Goal: Task Accomplishment & Management: Manage account settings

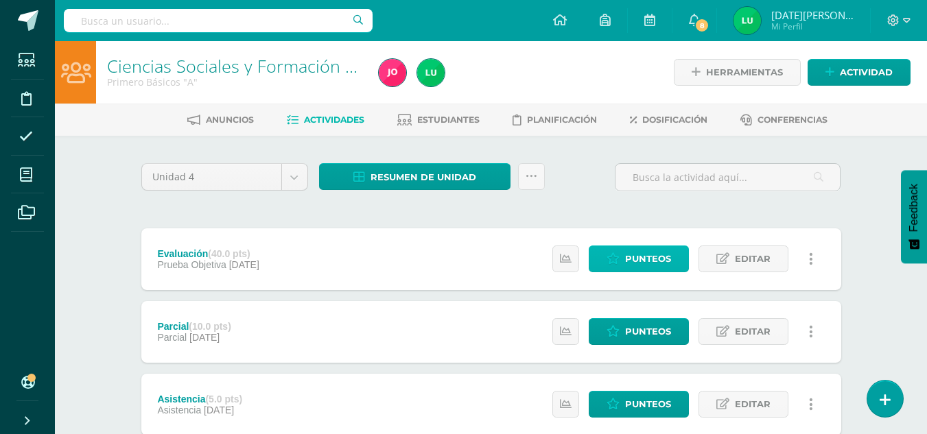
click at [676, 258] on link "Punteos" at bounding box center [638, 259] width 100 height 27
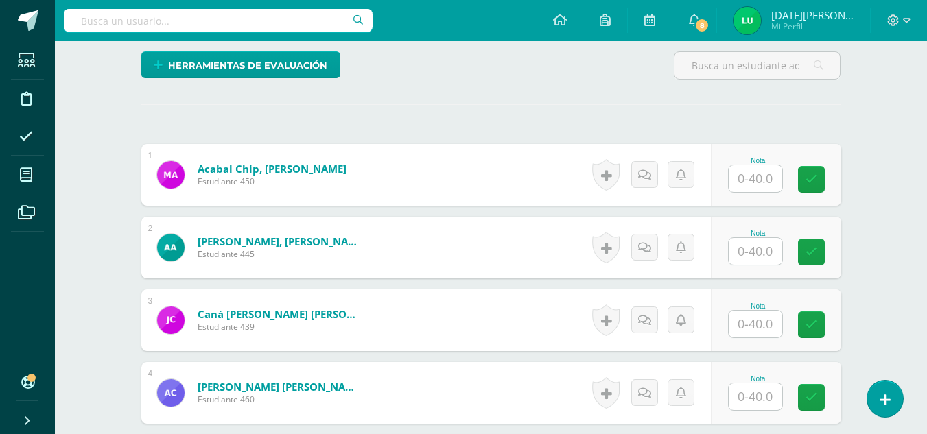
scroll to position [329, 0]
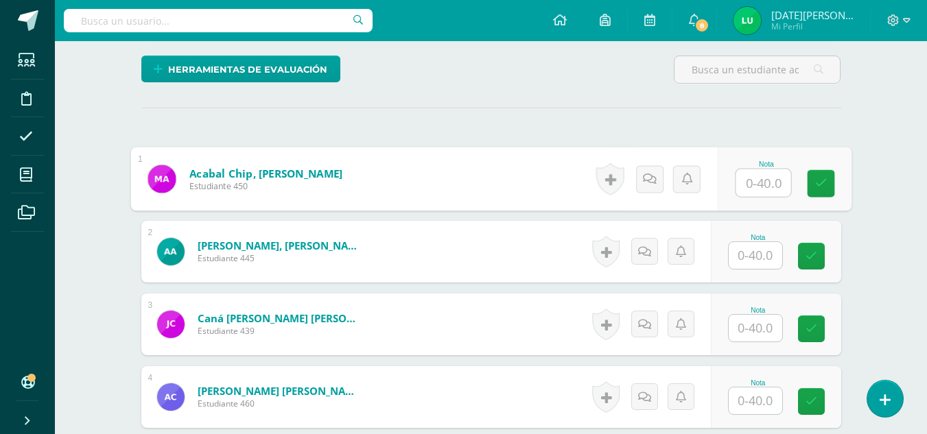
click at [763, 180] on input "text" at bounding box center [762, 182] width 55 height 27
type input "38"
click at [831, 193] on link at bounding box center [820, 183] width 27 height 27
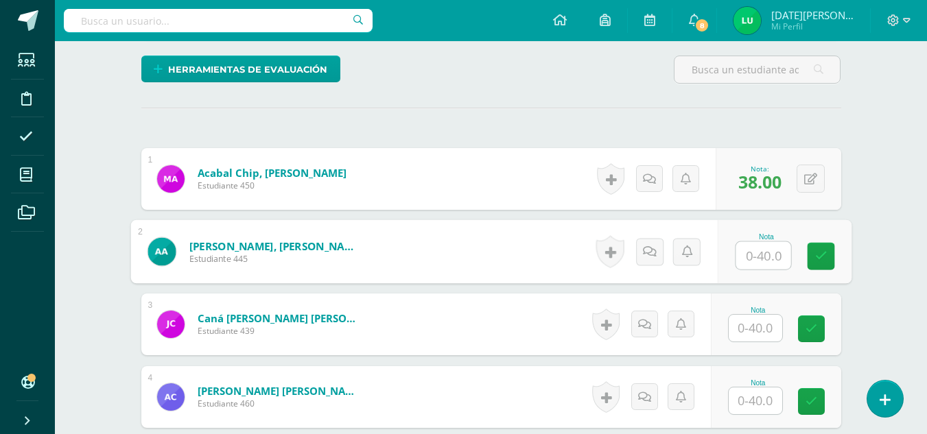
click at [757, 257] on input "text" at bounding box center [762, 255] width 55 height 27
type input "0"
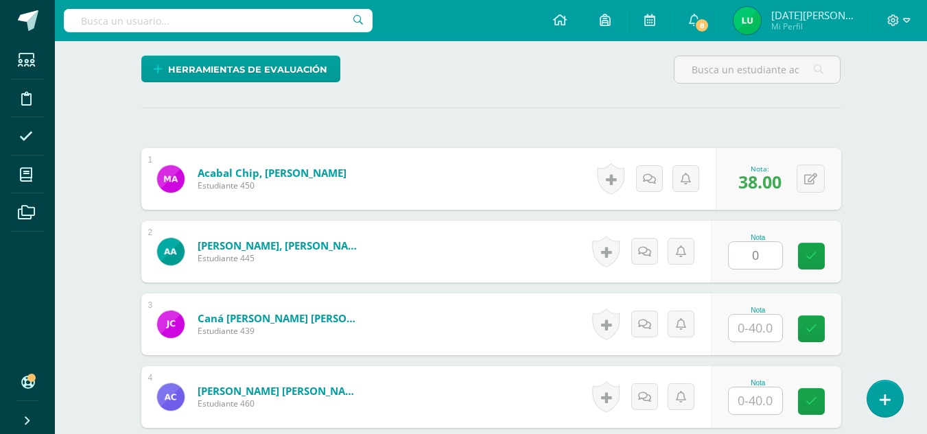
click at [820, 270] on div "Nota 0" at bounding box center [776, 252] width 130 height 62
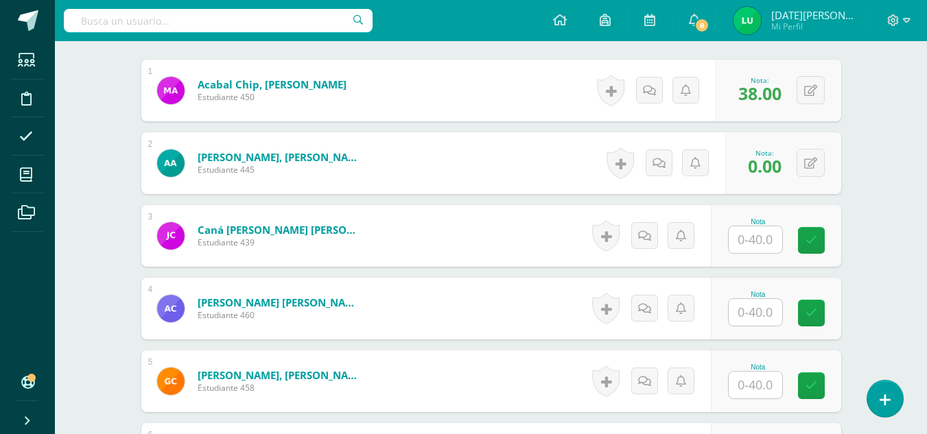
scroll to position [425, 0]
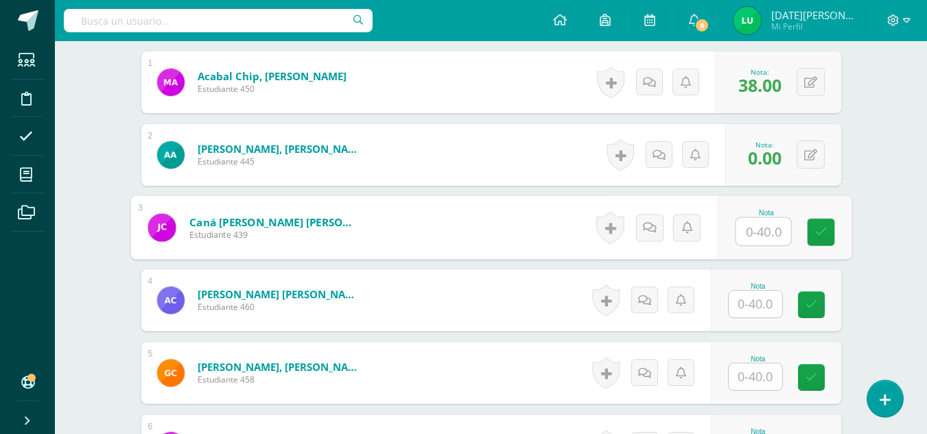
click at [749, 233] on input "text" at bounding box center [762, 231] width 55 height 27
click at [822, 228] on icon at bounding box center [820, 232] width 12 height 12
type input "40"
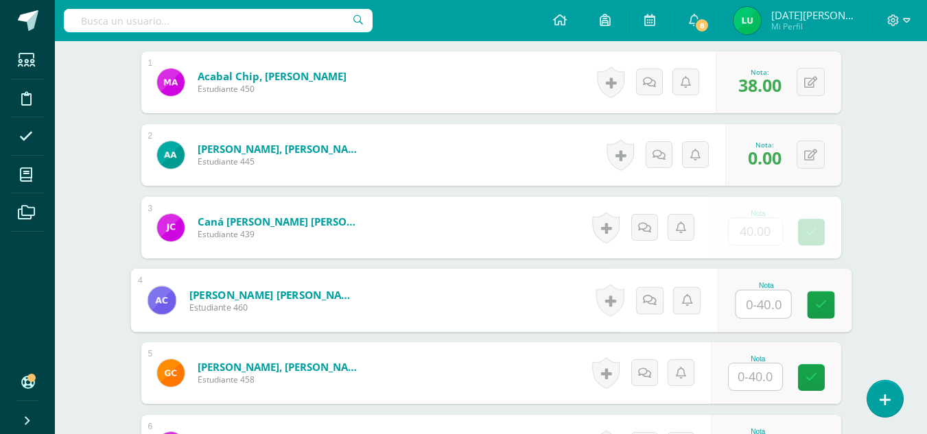
click at [749, 305] on input "text" at bounding box center [762, 304] width 55 height 27
drag, startPoint x: 819, startPoint y: 293, endPoint x: 759, endPoint y: 369, distance: 96.7
type input "38"
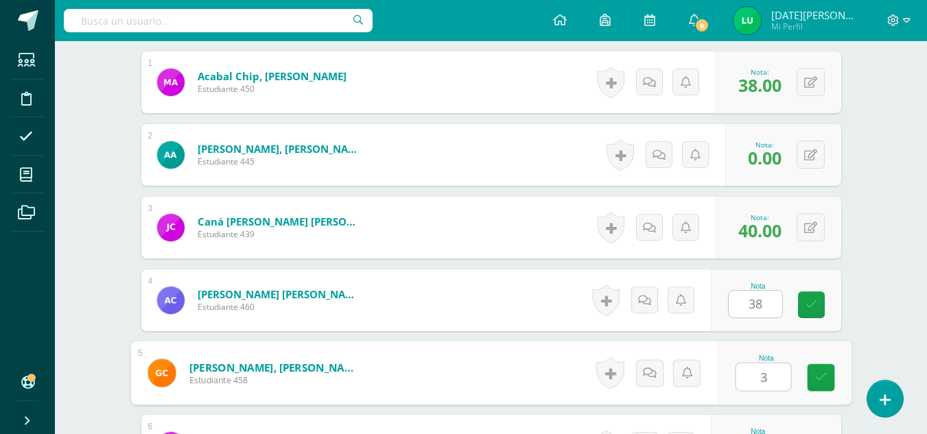
click at [759, 369] on input "3" at bounding box center [762, 377] width 55 height 27
type input "38"
click at [820, 378] on icon at bounding box center [820, 378] width 12 height 12
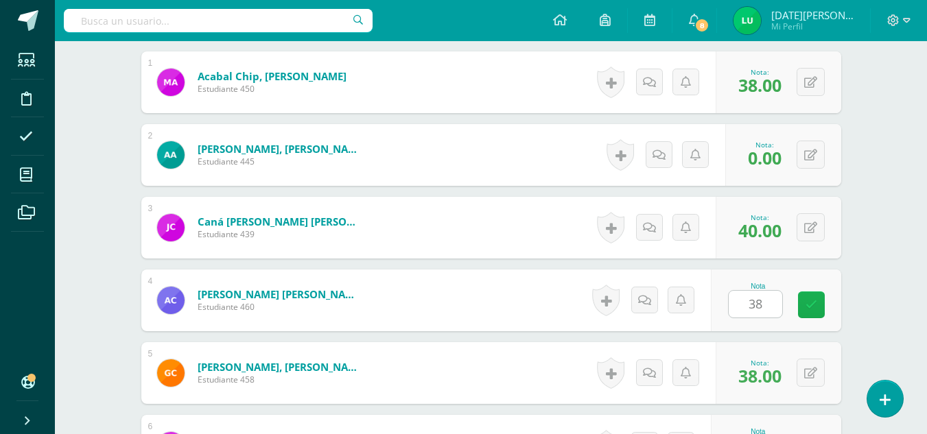
click at [817, 297] on link at bounding box center [811, 305] width 27 height 27
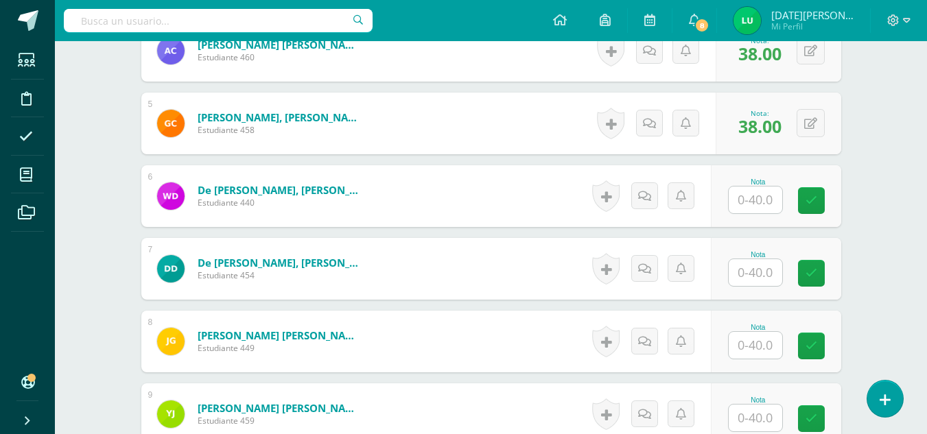
scroll to position [687, 0]
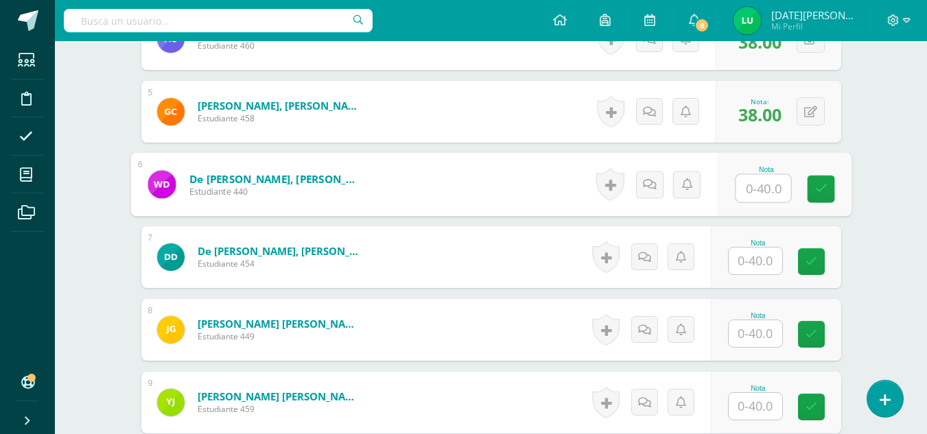
click at [751, 176] on input "text" at bounding box center [762, 188] width 55 height 27
type input "38"
click at [831, 186] on link at bounding box center [820, 189] width 27 height 27
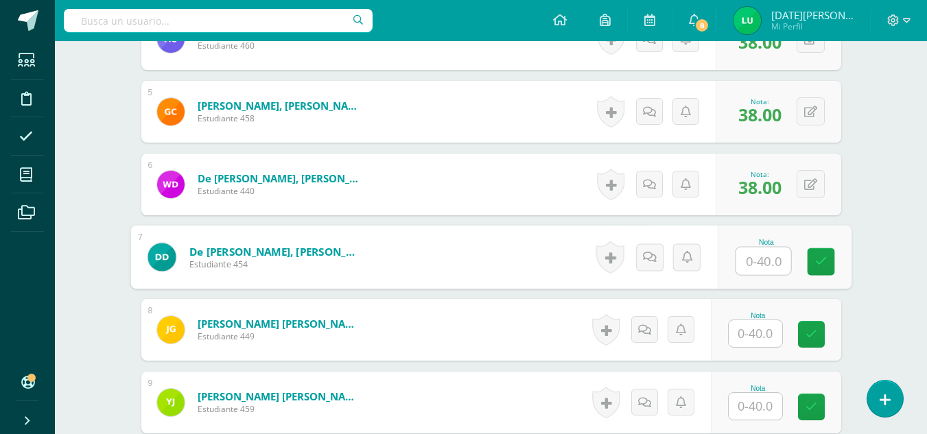
click at [755, 258] on input "text" at bounding box center [762, 261] width 55 height 27
type input "35"
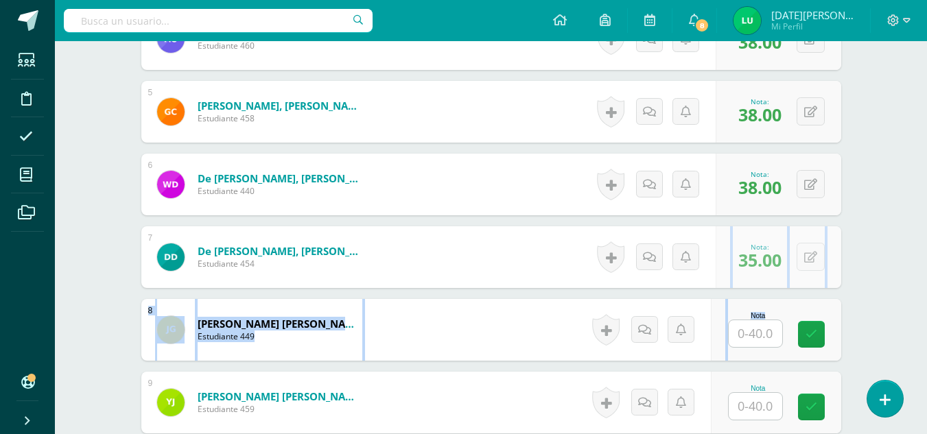
drag, startPoint x: 796, startPoint y: 263, endPoint x: 759, endPoint y: 329, distance: 75.5
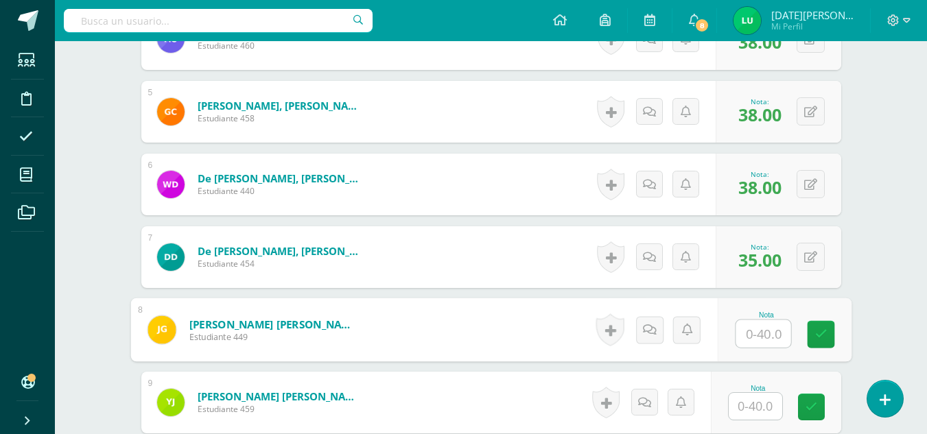
click at [759, 329] on input "text" at bounding box center [762, 333] width 55 height 27
type input "0"
click at [820, 341] on link at bounding box center [820, 334] width 27 height 27
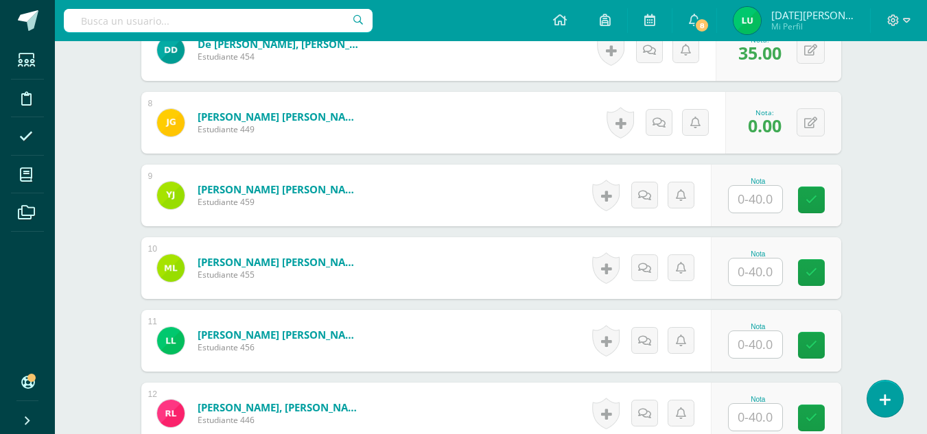
scroll to position [905, 0]
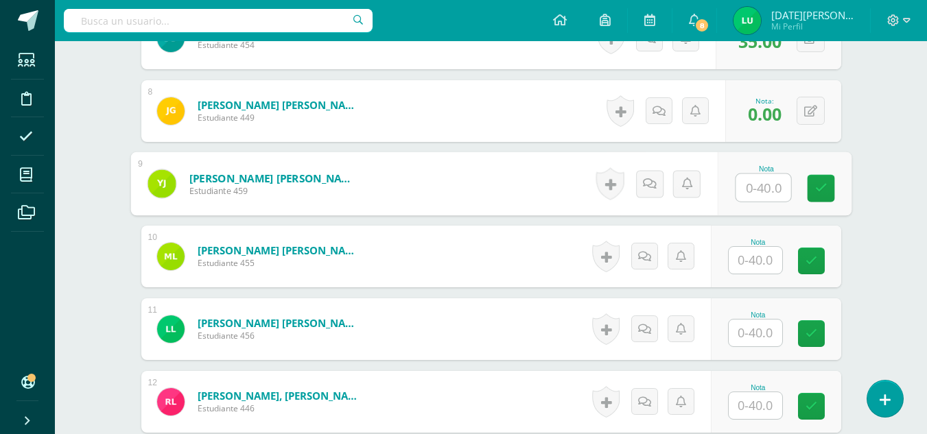
click at [774, 200] on input "text" at bounding box center [762, 187] width 55 height 27
type input "35"
click at [819, 193] on icon at bounding box center [820, 188] width 12 height 12
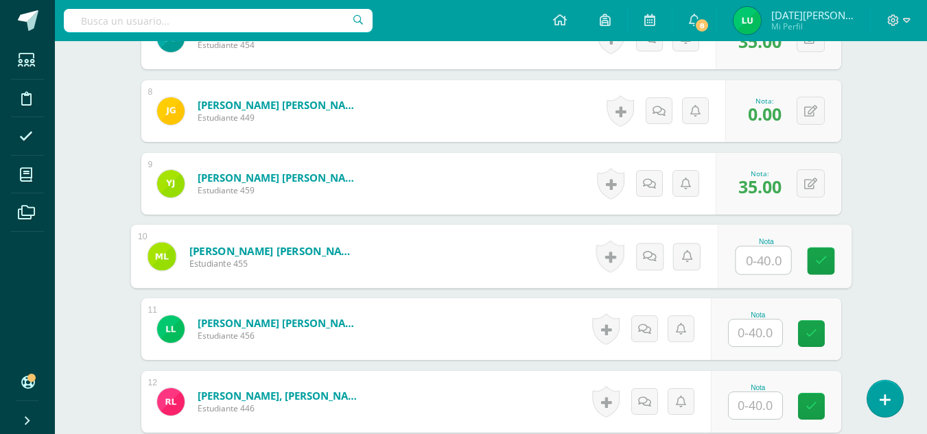
click at [752, 269] on input "text" at bounding box center [762, 260] width 55 height 27
type input "40"
click at [819, 262] on icon at bounding box center [820, 261] width 12 height 12
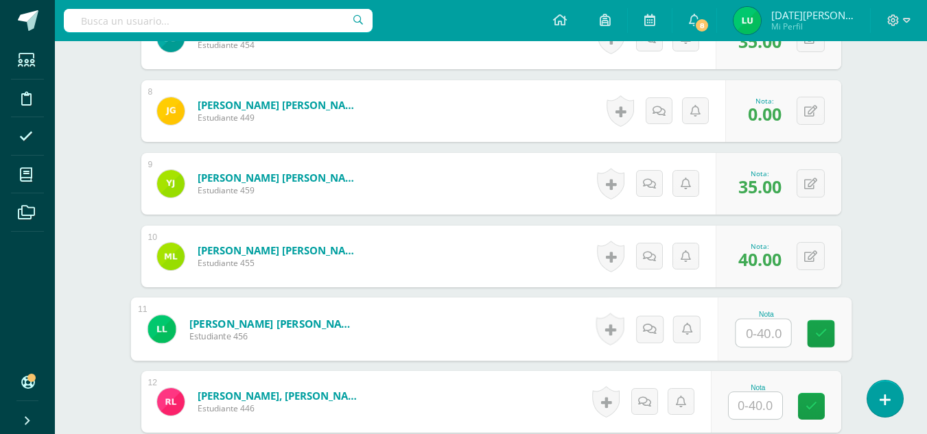
click at [754, 331] on input "text" at bounding box center [762, 333] width 55 height 27
type input "0"
click at [833, 337] on link at bounding box center [820, 333] width 27 height 27
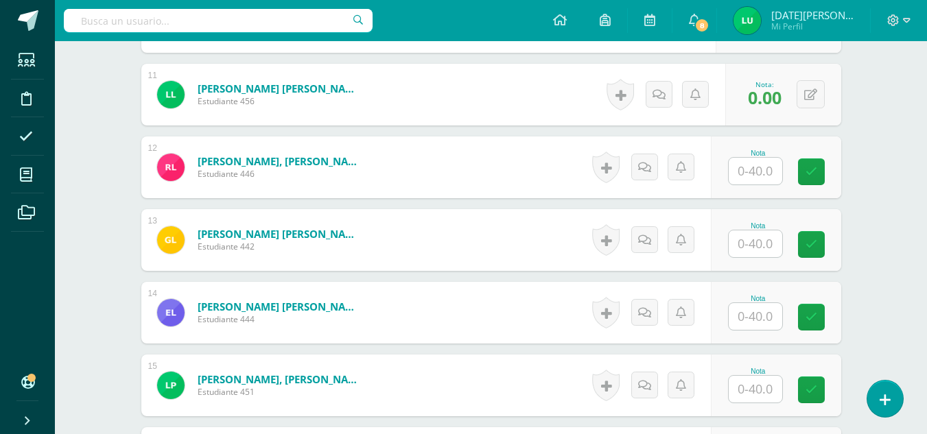
scroll to position [1156, 0]
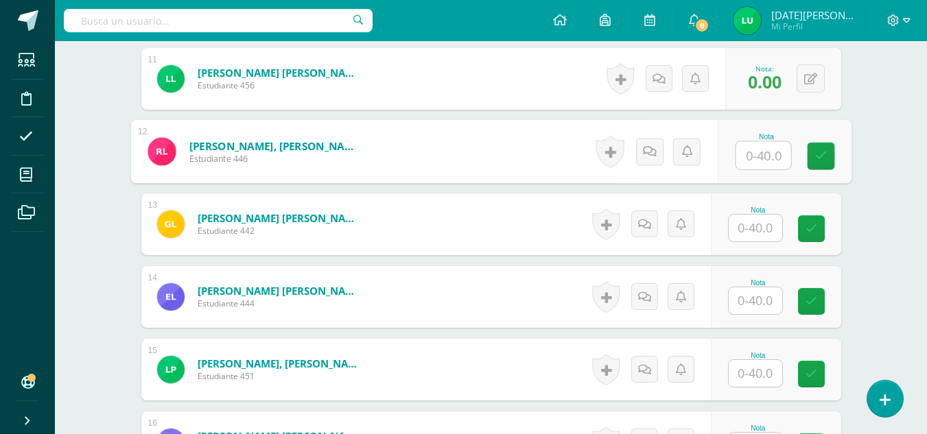
click at [762, 159] on input "text" at bounding box center [762, 155] width 55 height 27
type input "35"
click at [811, 160] on link at bounding box center [820, 156] width 27 height 27
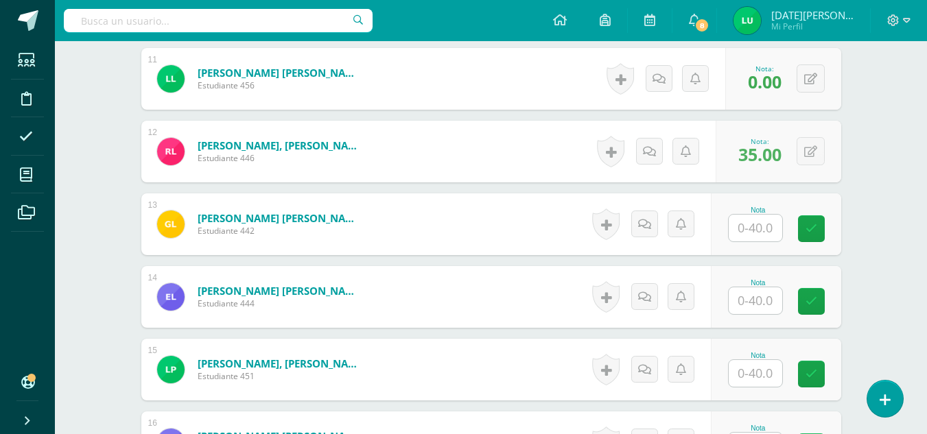
click at [754, 235] on input "text" at bounding box center [754, 228] width 53 height 27
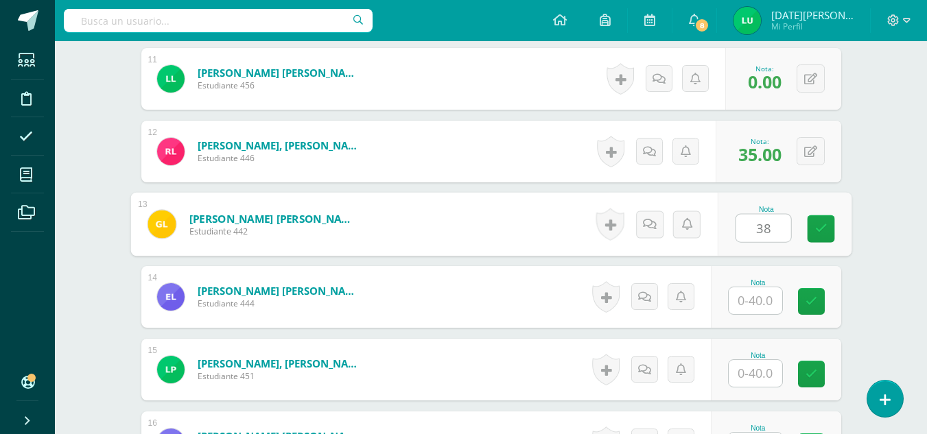
type input "38"
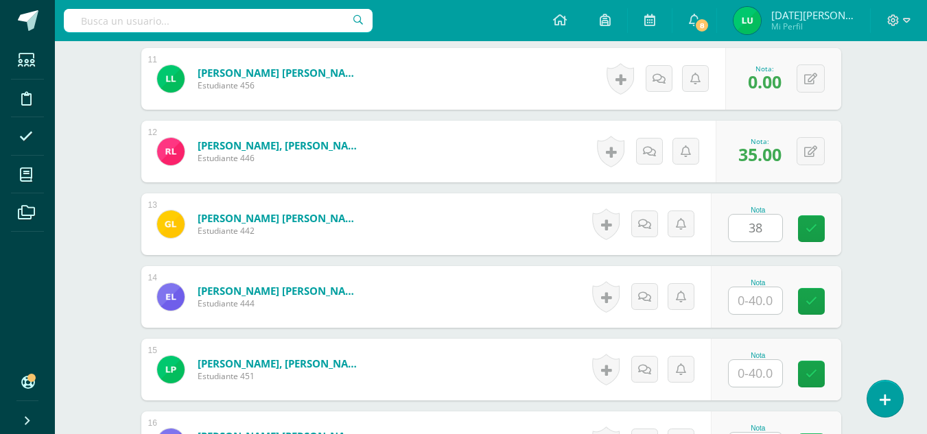
click at [793, 245] on div "Nota 38" at bounding box center [776, 224] width 130 height 62
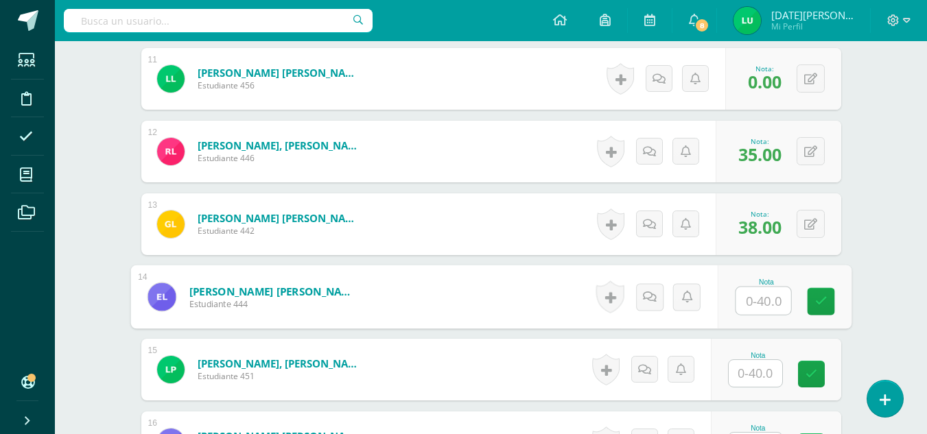
click at [759, 287] on input "text" at bounding box center [762, 300] width 55 height 27
type input "35"
click at [811, 307] on link at bounding box center [820, 301] width 27 height 27
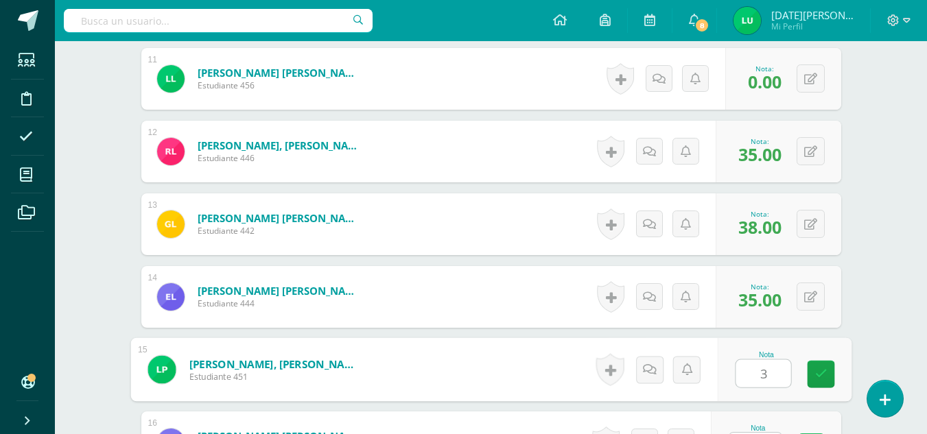
click at [749, 379] on input "3" at bounding box center [762, 373] width 55 height 27
type input "35"
click at [807, 383] on link at bounding box center [820, 374] width 27 height 27
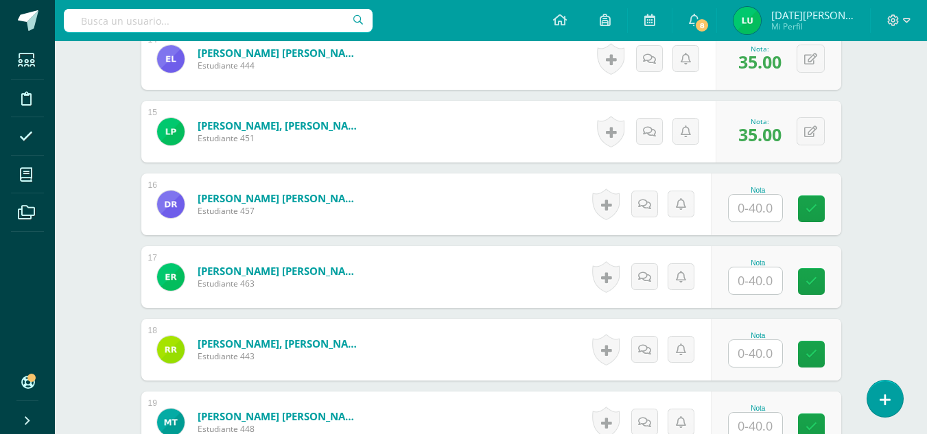
scroll to position [1444, 0]
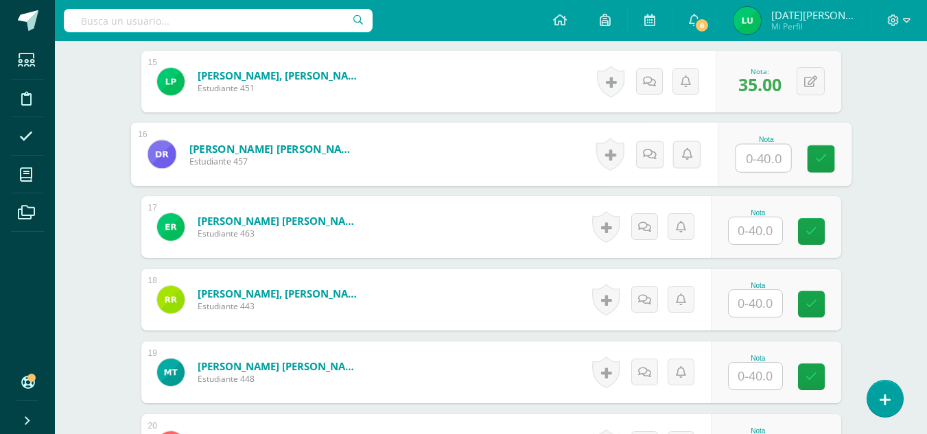
click at [760, 152] on input "text" at bounding box center [762, 158] width 55 height 27
type input "0"
click at [811, 163] on link at bounding box center [820, 158] width 27 height 27
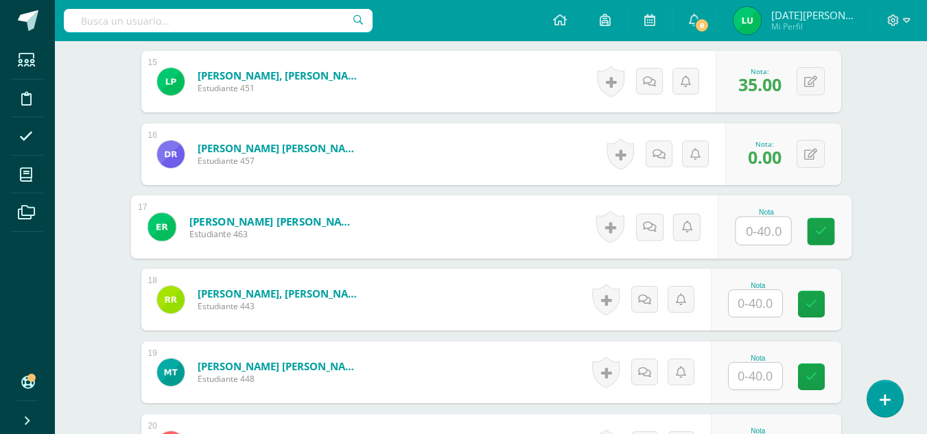
click at [775, 233] on input "text" at bounding box center [762, 230] width 55 height 27
type input "0"
click at [811, 243] on link at bounding box center [820, 231] width 27 height 27
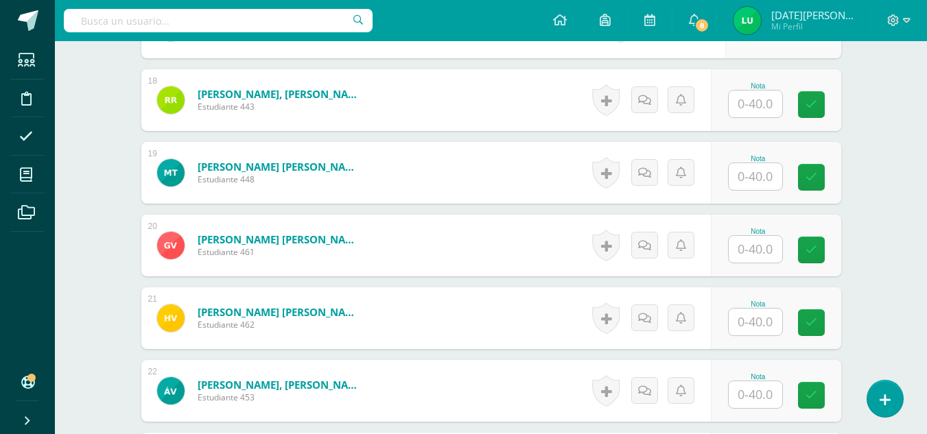
scroll to position [1648, 0]
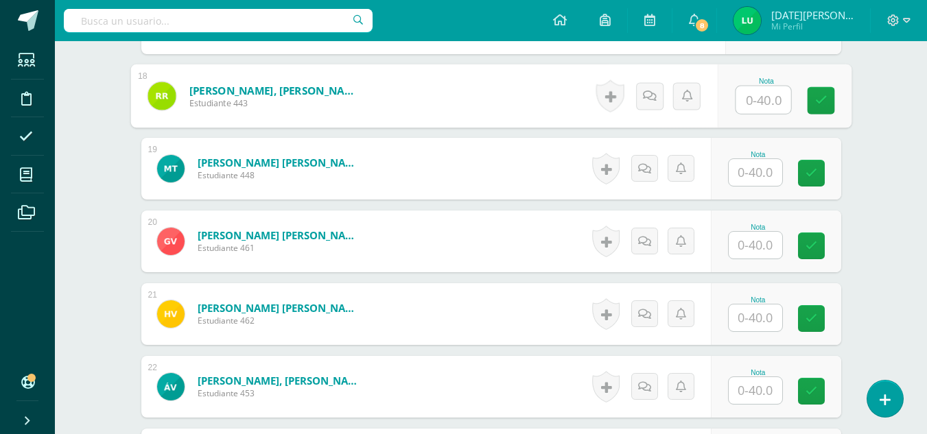
click at [757, 102] on input "text" at bounding box center [762, 99] width 55 height 27
click at [829, 104] on link at bounding box center [820, 100] width 27 height 27
click at [812, 99] on button at bounding box center [819, 96] width 29 height 29
type input "35"
click at [787, 95] on icon at bounding box center [783, 101] width 12 height 12
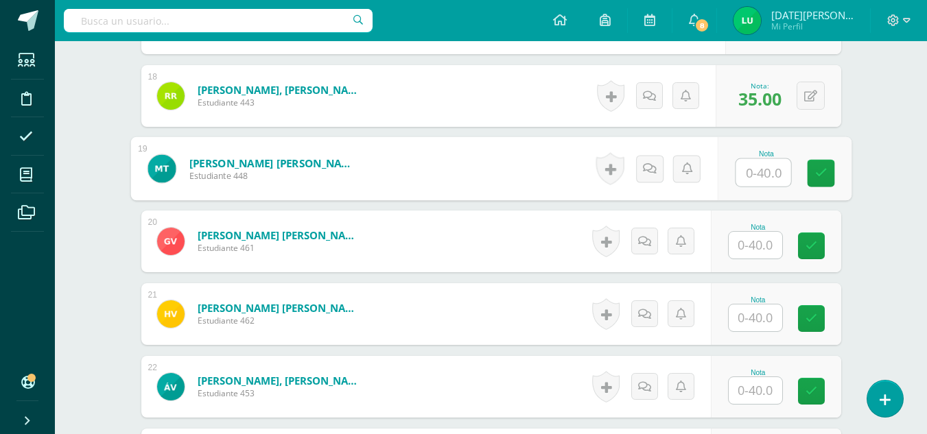
click at [770, 168] on input "text" at bounding box center [762, 172] width 55 height 27
type input "40"
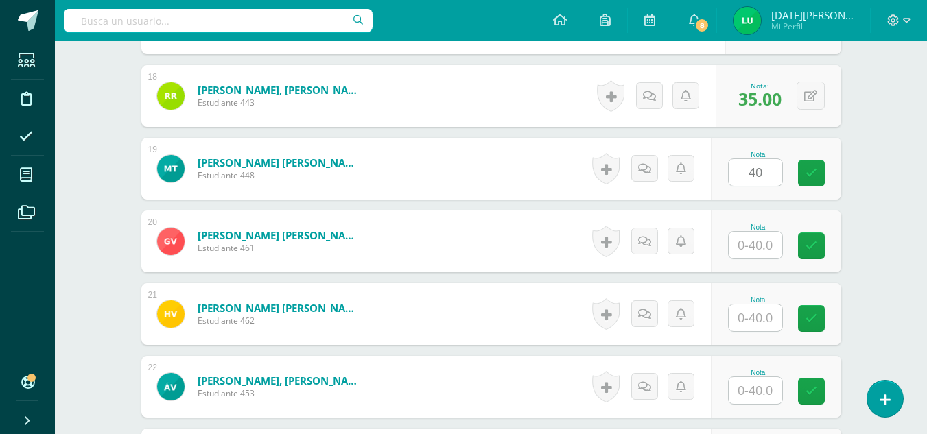
click at [804, 178] on div "Nota 40" at bounding box center [776, 169] width 130 height 62
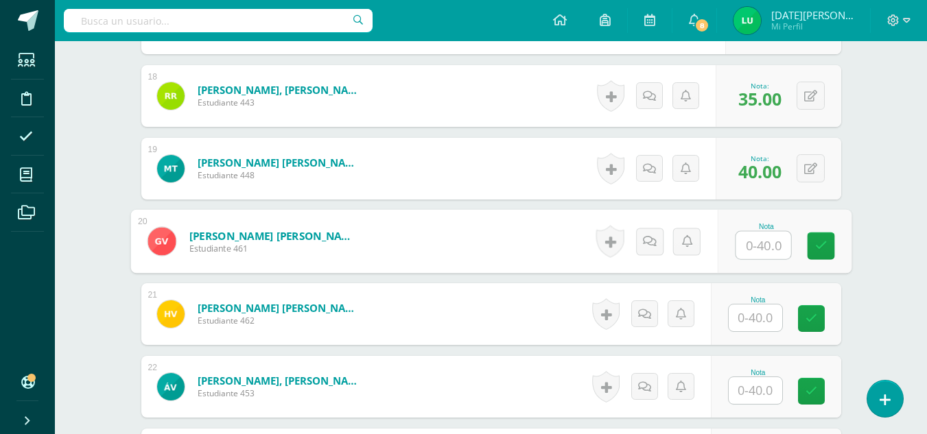
click at [768, 237] on input "text" at bounding box center [762, 245] width 55 height 27
type input "38"
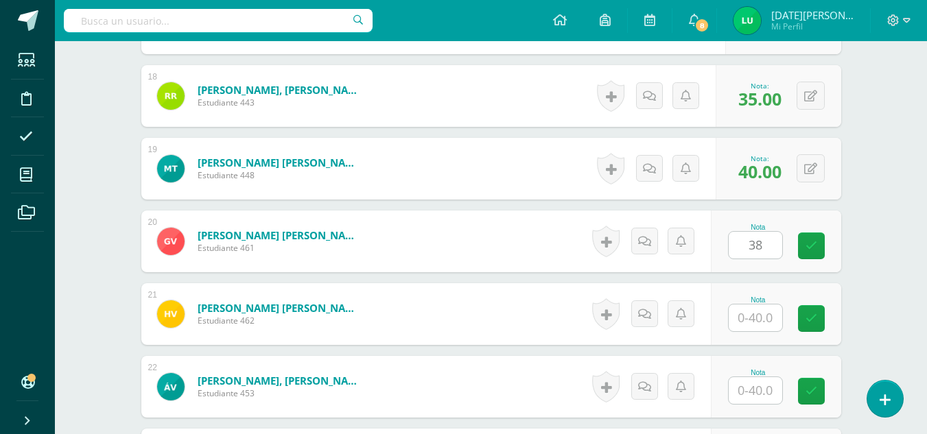
click at [806, 249] on div "Nota 38" at bounding box center [776, 242] width 130 height 62
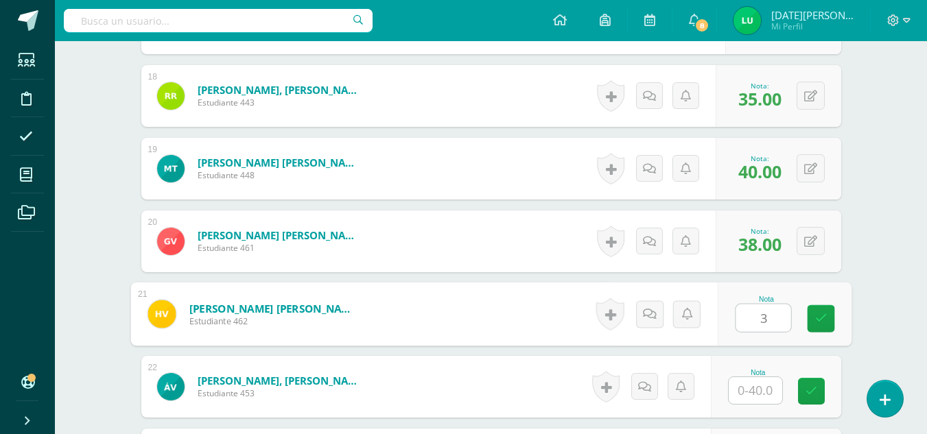
click at [761, 318] on input "3" at bounding box center [762, 318] width 55 height 27
type input "38"
click at [815, 306] on link at bounding box center [820, 318] width 27 height 27
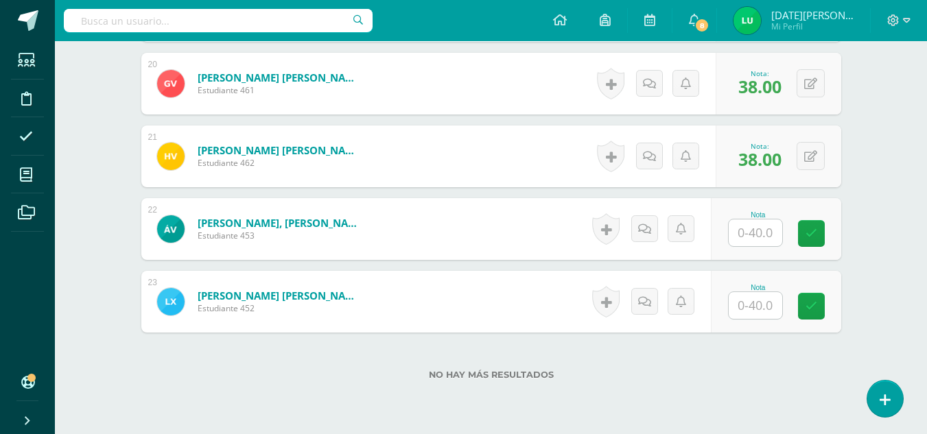
scroll to position [1861, 0]
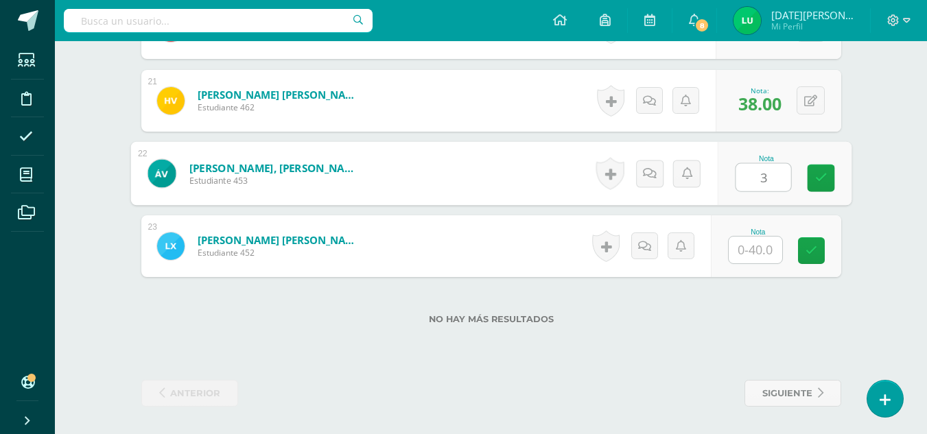
click at [769, 187] on input "3" at bounding box center [762, 177] width 55 height 27
type input "35"
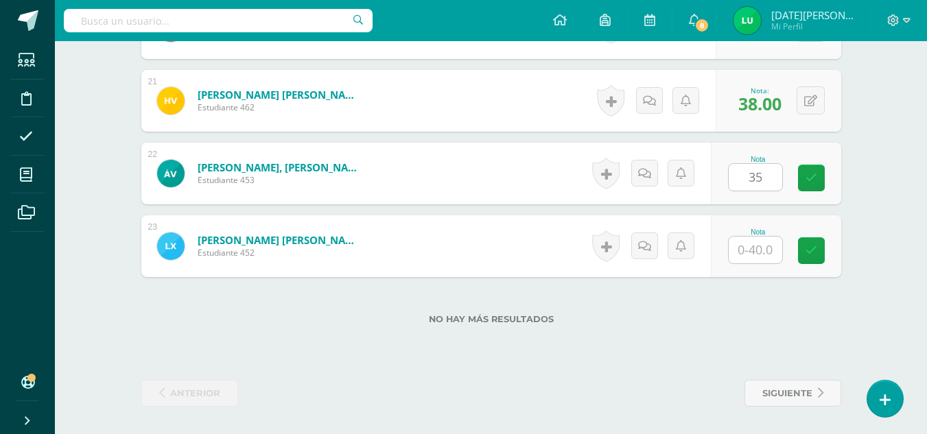
click at [829, 198] on div "Nota 35" at bounding box center [776, 174] width 130 height 62
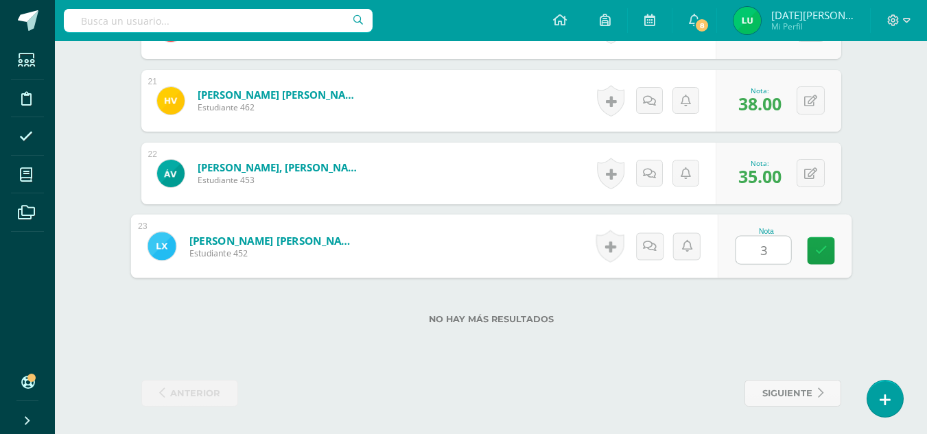
click at [772, 246] on input "3" at bounding box center [762, 250] width 55 height 27
type input "38"
click at [815, 248] on icon at bounding box center [820, 251] width 12 height 12
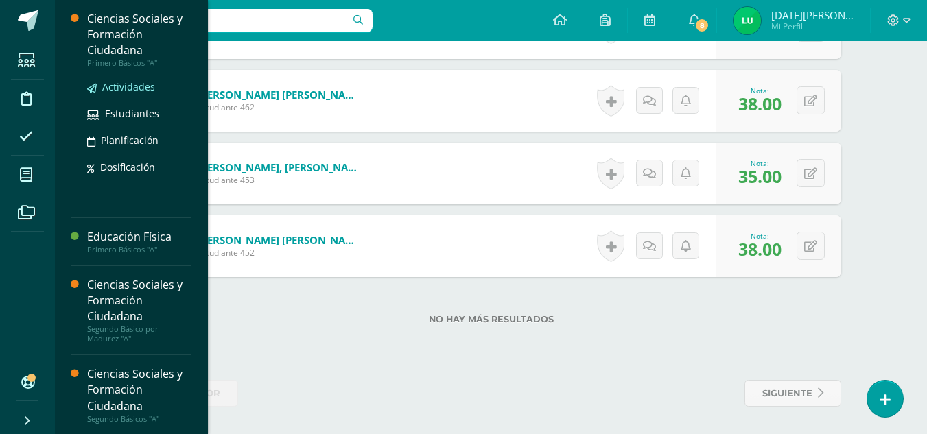
click at [126, 91] on span "Actividades" at bounding box center [128, 86] width 53 height 13
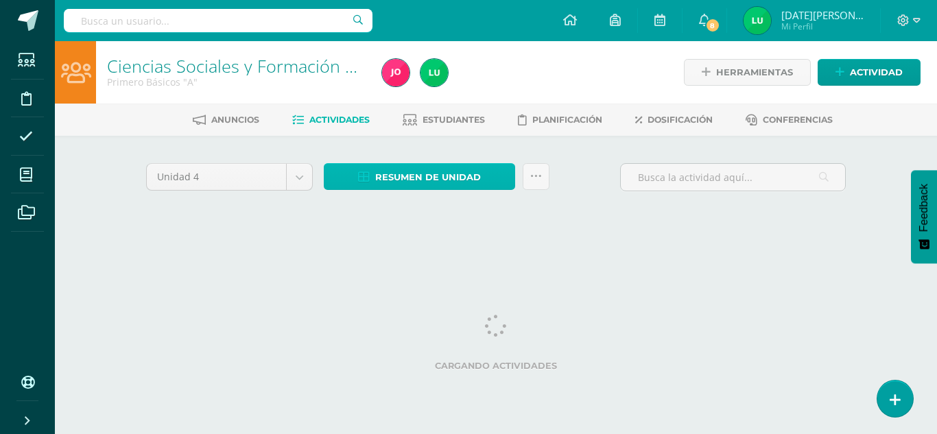
click at [468, 174] on span "Resumen de unidad" at bounding box center [428, 177] width 106 height 25
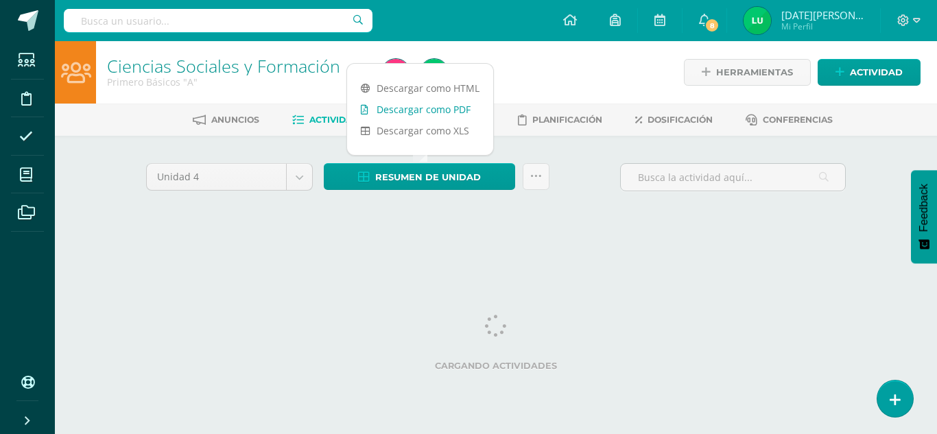
click at [460, 108] on link "Descargar como PDF" at bounding box center [420, 109] width 146 height 21
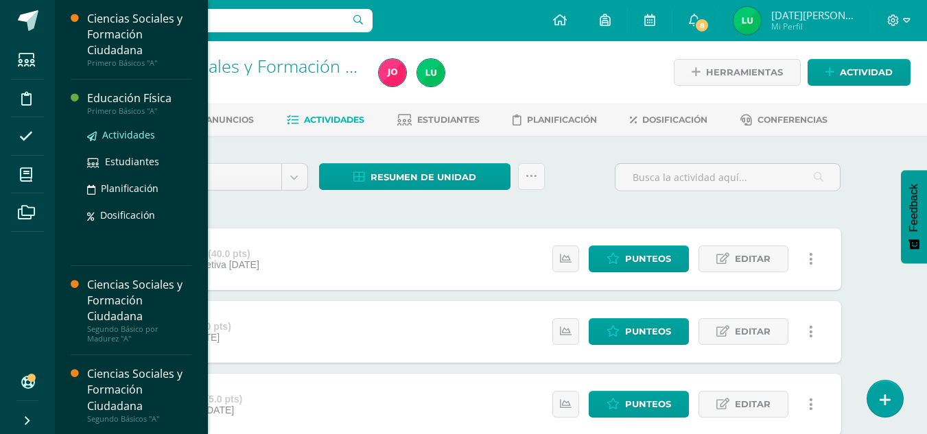
click at [134, 130] on span "Actividades" at bounding box center [128, 134] width 53 height 13
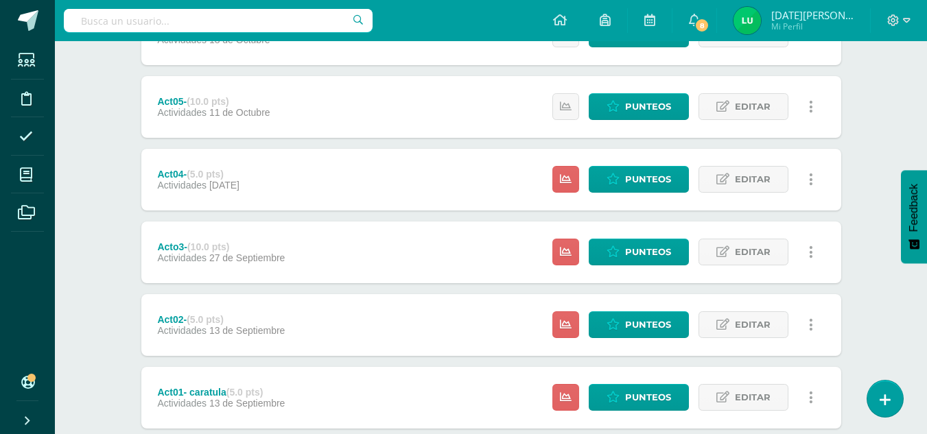
scroll to position [674, 0]
